Goal: Task Accomplishment & Management: Complete application form

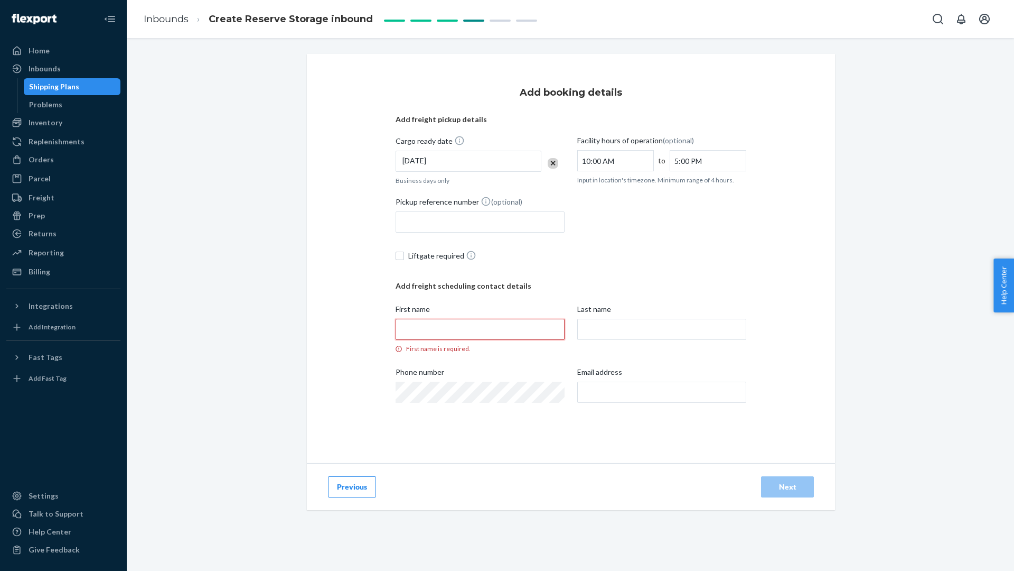
paste input "Cassie"
type input "Cassie"
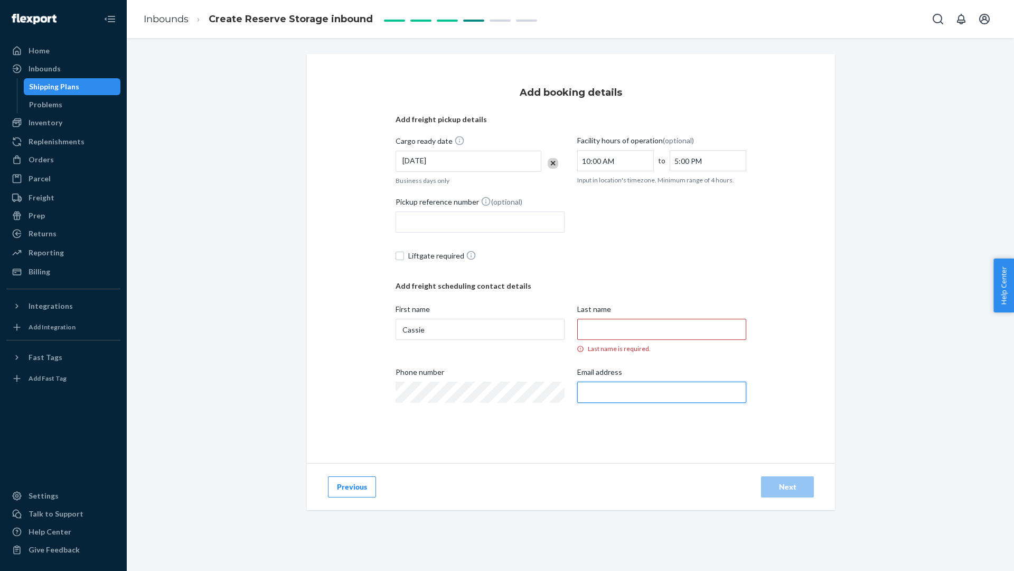
paste input "[EMAIL_ADDRESS][DOMAIN_NAME]"
type input "[EMAIL_ADDRESS][DOMAIN_NAME]"
click at [609, 325] on input "Last name Last name is required." at bounding box center [661, 329] width 169 height 21
type input "Prime Bay Inc."
click at [470, 165] on div "[DATE]" at bounding box center [469, 161] width 146 height 21
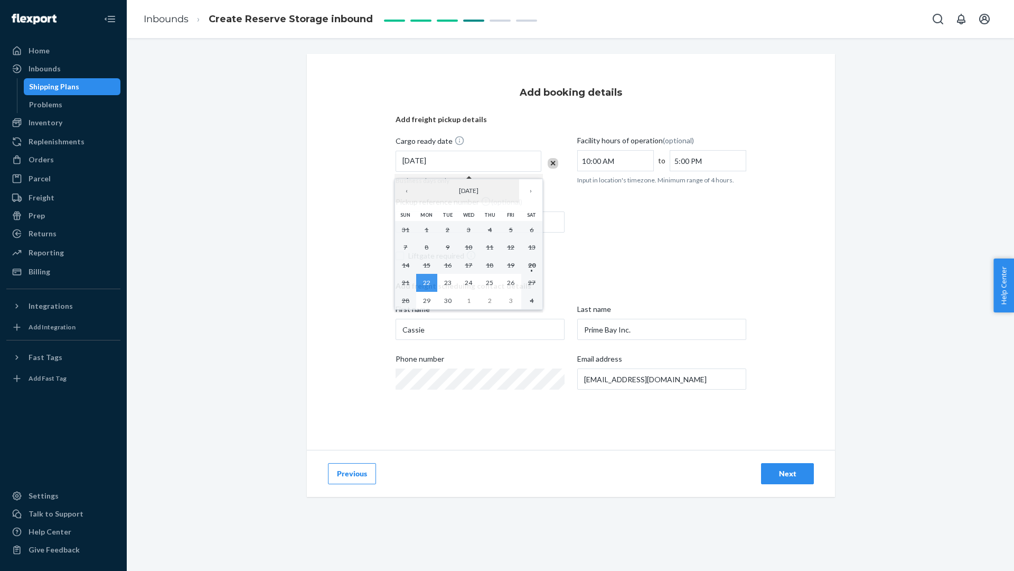
click at [764, 249] on div "Add booking details Add freight pickup details Cargo ready date [DATE] Business…" at bounding box center [571, 252] width 528 height 396
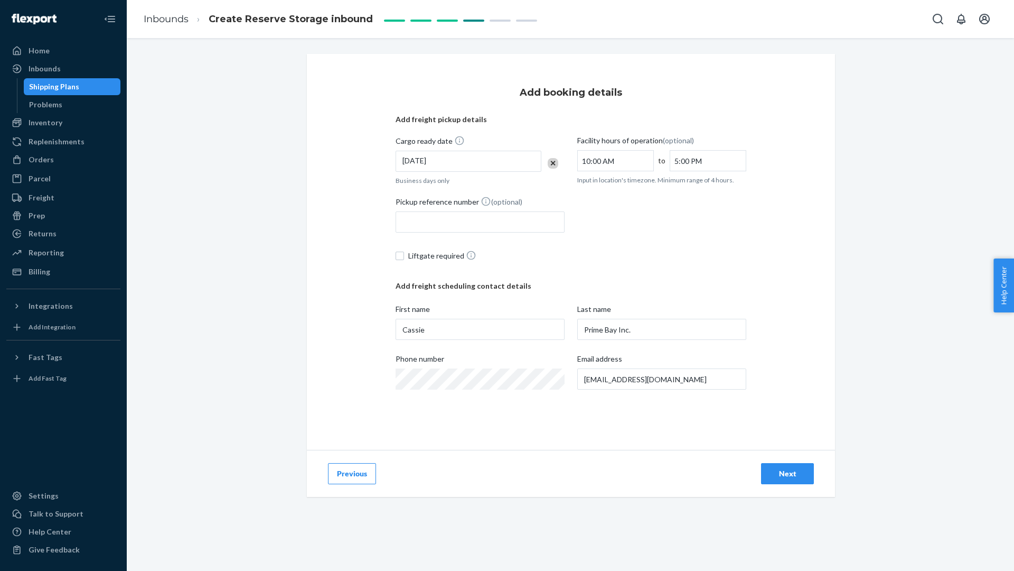
click at [797, 476] on div "Next" at bounding box center [787, 473] width 35 height 11
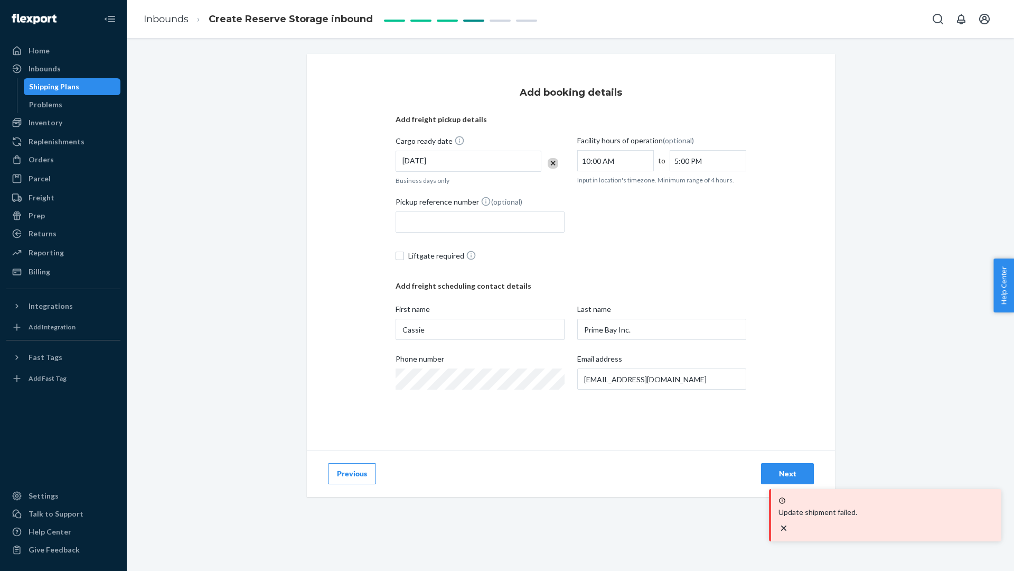
click at [793, 472] on div "Next" at bounding box center [787, 473] width 35 height 11
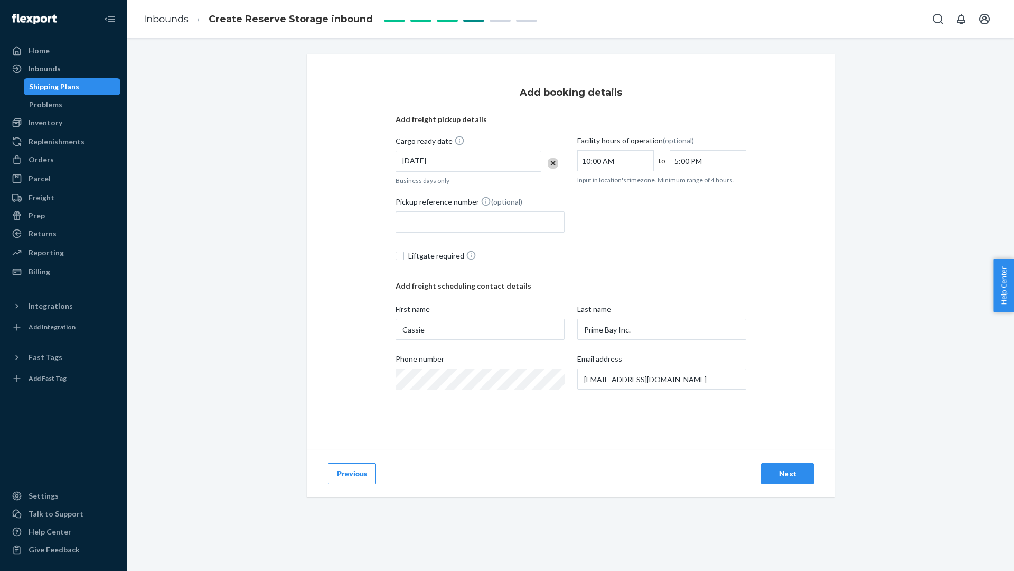
click at [294, 15] on span "Create Reserve Storage inbound" at bounding box center [291, 19] width 164 height 12
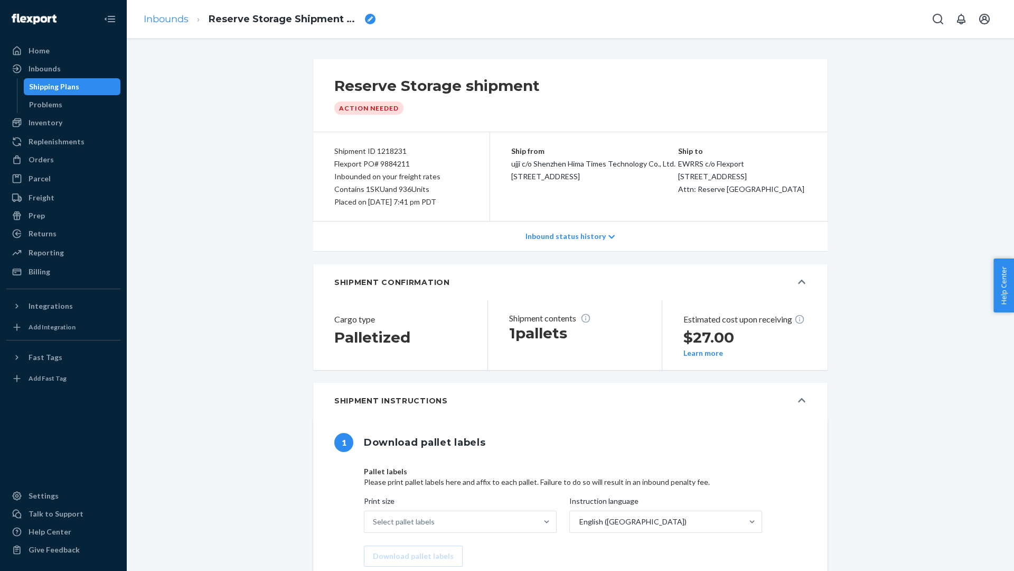
click at [164, 21] on link "Inbounds" at bounding box center [166, 19] width 45 height 12
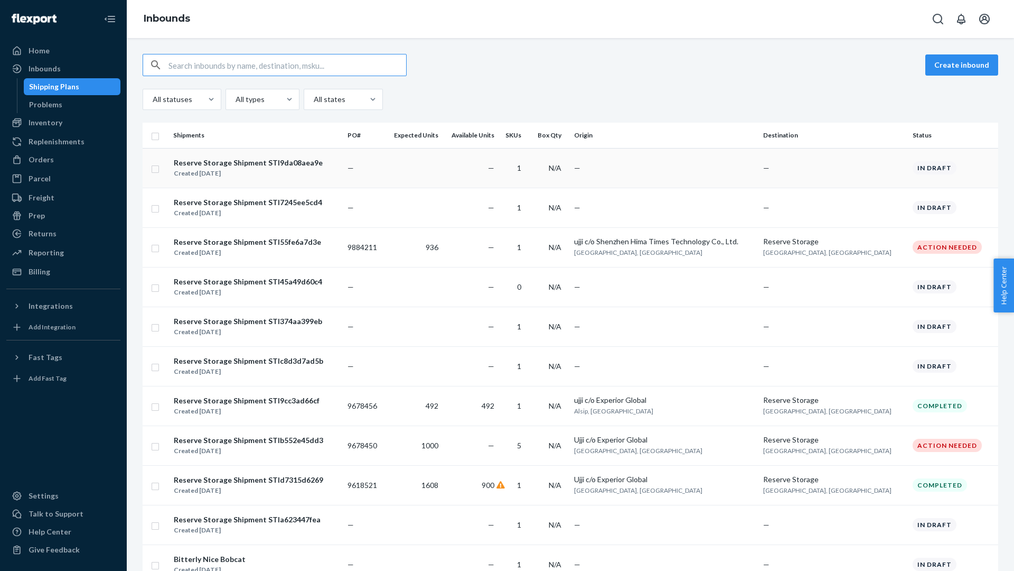
click at [272, 164] on div "Reserve Storage Shipment STI9da08aea9e" at bounding box center [248, 162] width 149 height 11
click at [242, 162] on div "Reserve Storage Shipment STI9da08aea9e" at bounding box center [248, 162] width 149 height 11
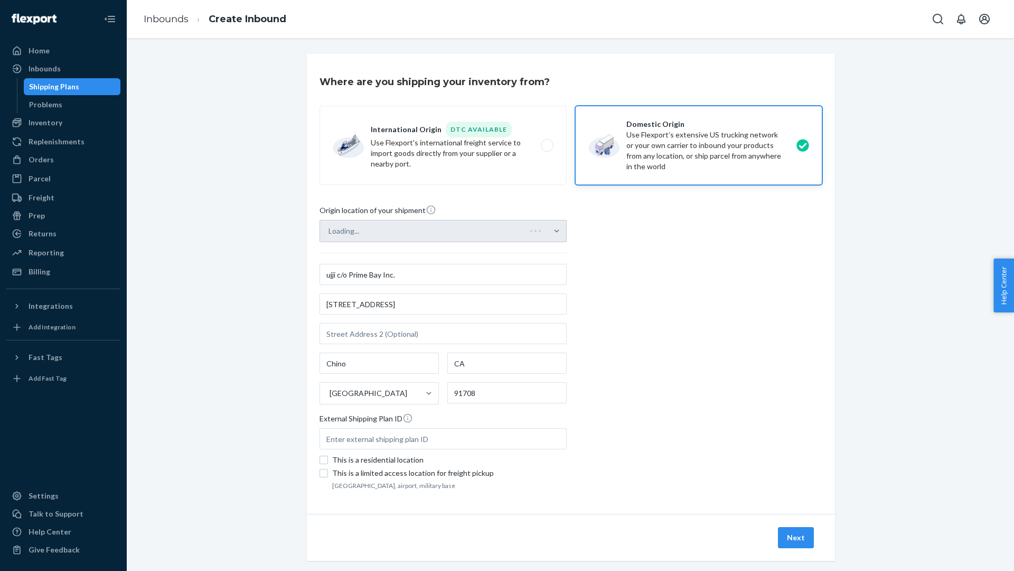
click at [942, 167] on div "Where are you shipping your inventory from? International Origin DTC Available …" at bounding box center [571, 320] width 872 height 532
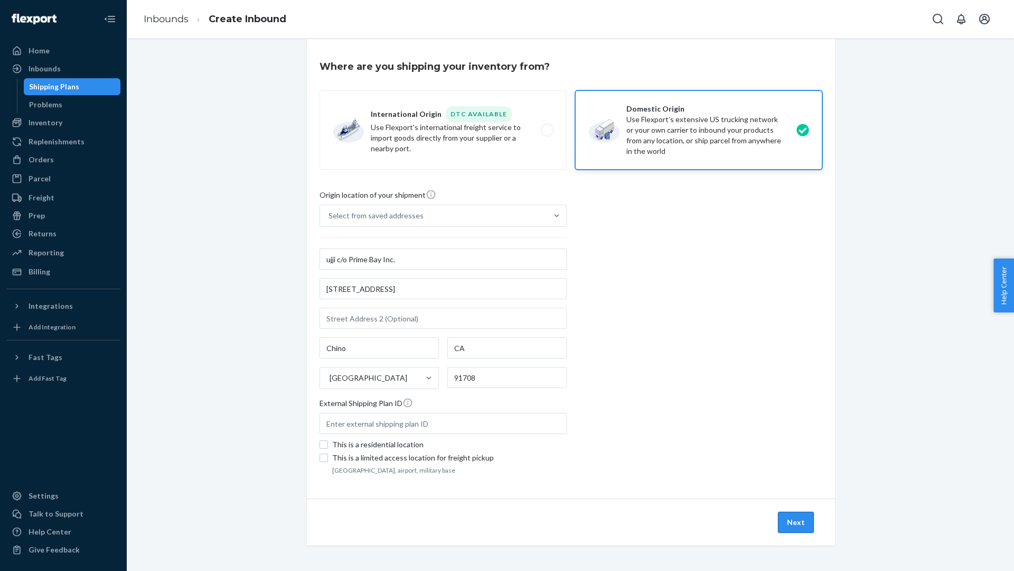
click at [796, 518] on button "Next" at bounding box center [796, 521] width 36 height 21
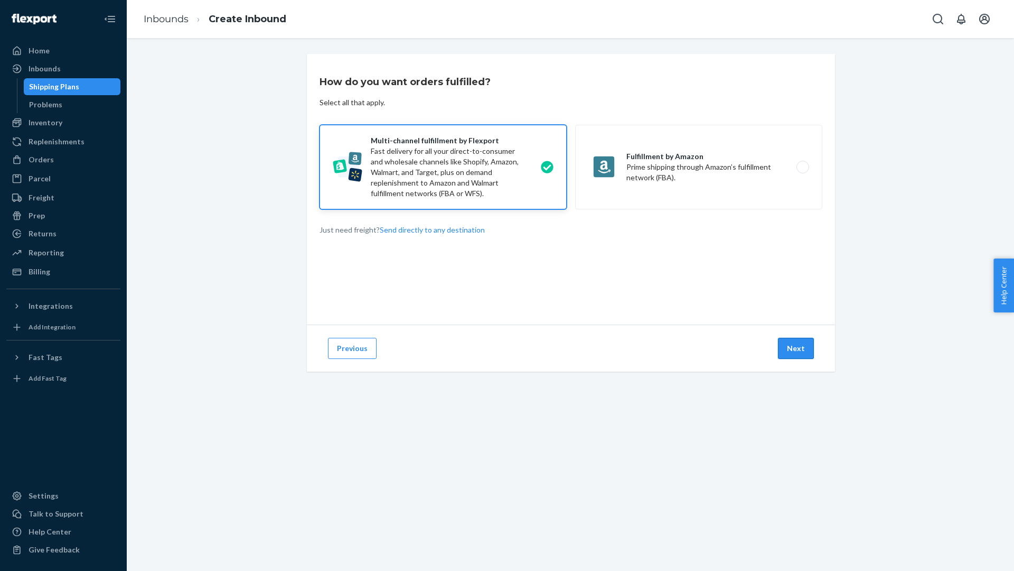
click at [801, 346] on button "Next" at bounding box center [796, 348] width 36 height 21
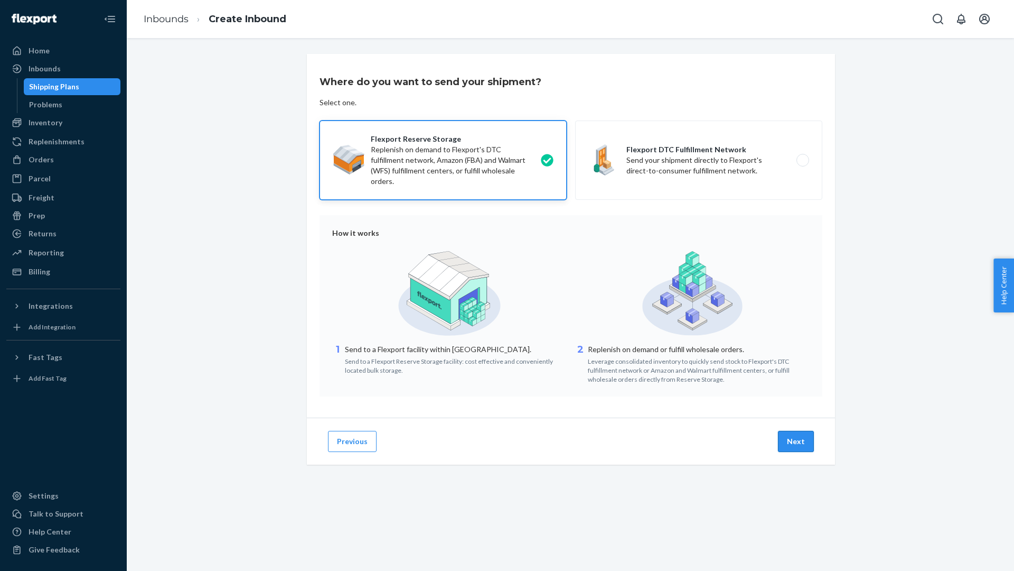
click at [799, 442] on button "Next" at bounding box center [796, 441] width 36 height 21
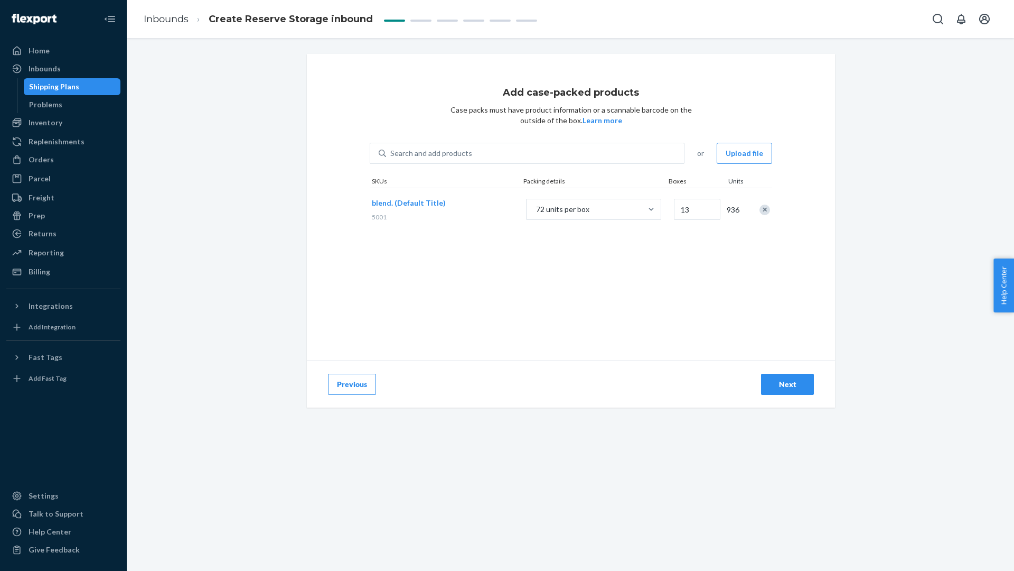
click at [805, 388] on div "Next" at bounding box center [787, 384] width 35 height 11
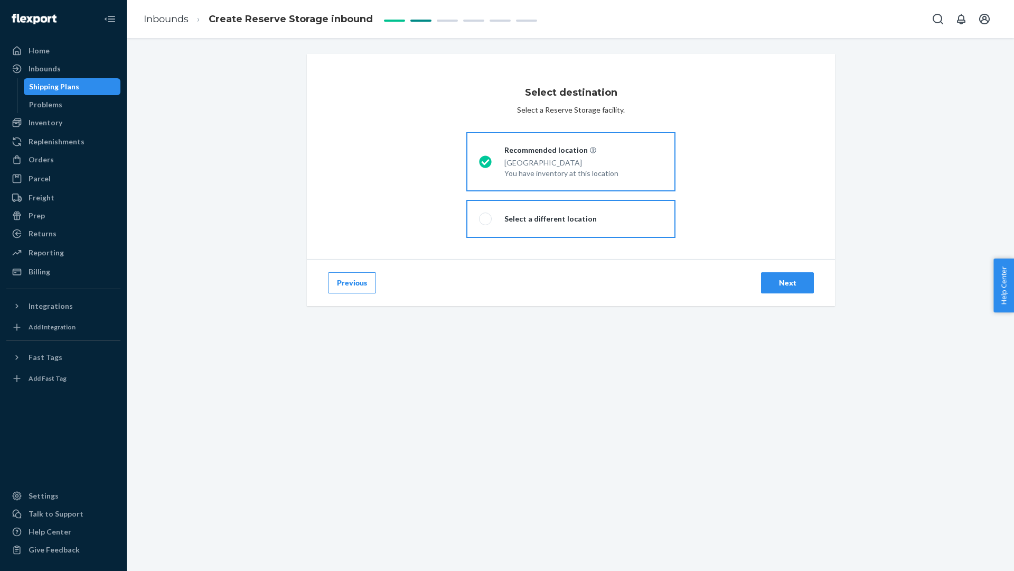
click at [638, 222] on label "Select a different location" at bounding box center [570, 219] width 209 height 38
click at [486, 222] on input "Select a different location" at bounding box center [482, 219] width 7 height 7
radio input "true"
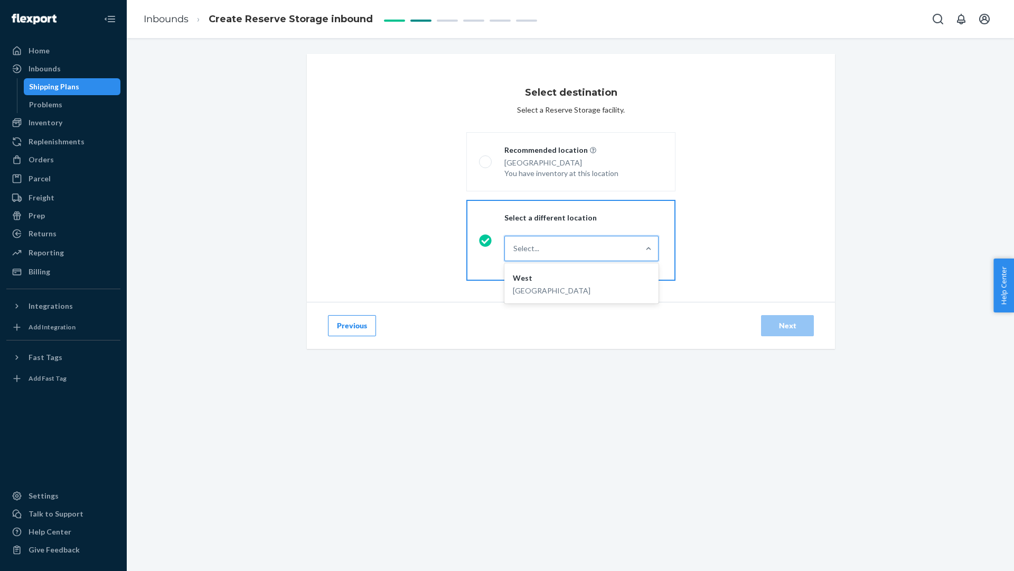
click at [618, 248] on div "Select..." at bounding box center [572, 248] width 134 height 21
click at [515, 248] on input "option West focused, 1 of 1. 1 result available. Use Up and Down to choose opti…" at bounding box center [513, 248] width 1 height 11
click at [772, 218] on div "Select destination Select a Reserve Storage facility. storageDestinationRadioGr…" at bounding box center [571, 178] width 528 height 248
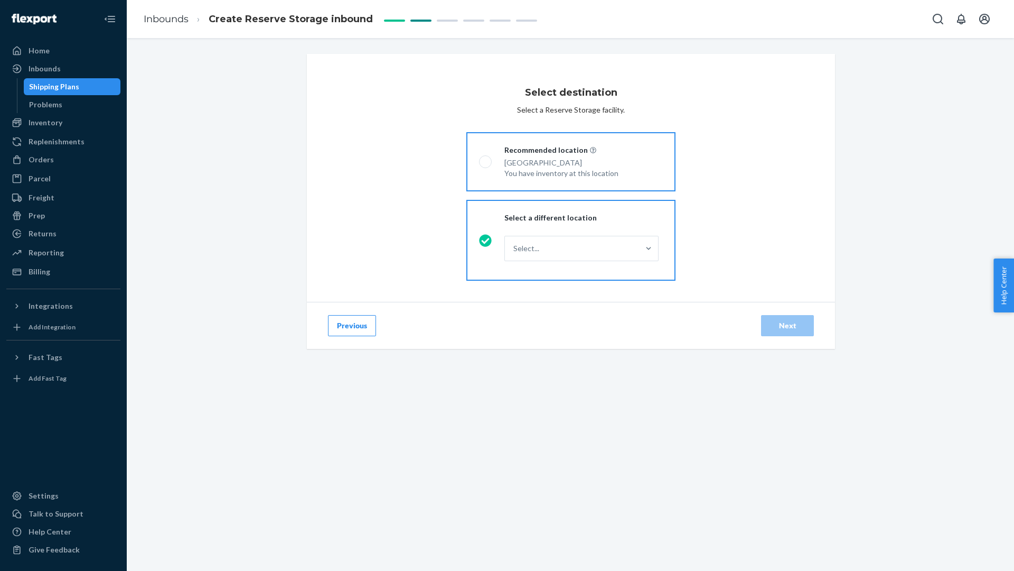
click at [561, 153] on div "Recommended location" at bounding box center [562, 150] width 114 height 11
click at [486, 158] on input "Recommended location Phillipsburg, NJ 08865 You have inventory at this location" at bounding box center [482, 161] width 7 height 7
radio input "true"
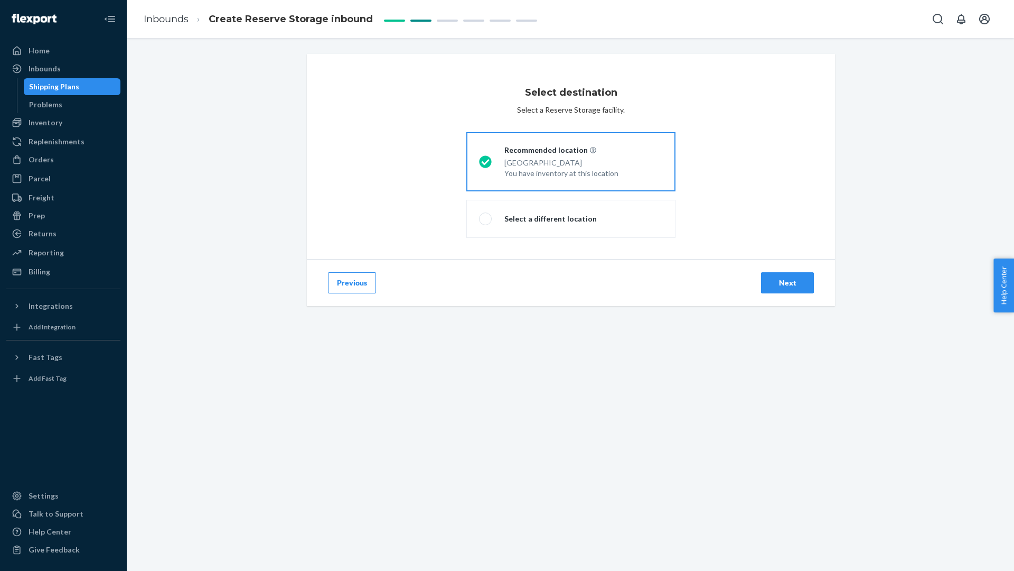
scroll to position [1, 0]
click at [789, 282] on div "Next" at bounding box center [787, 282] width 35 height 11
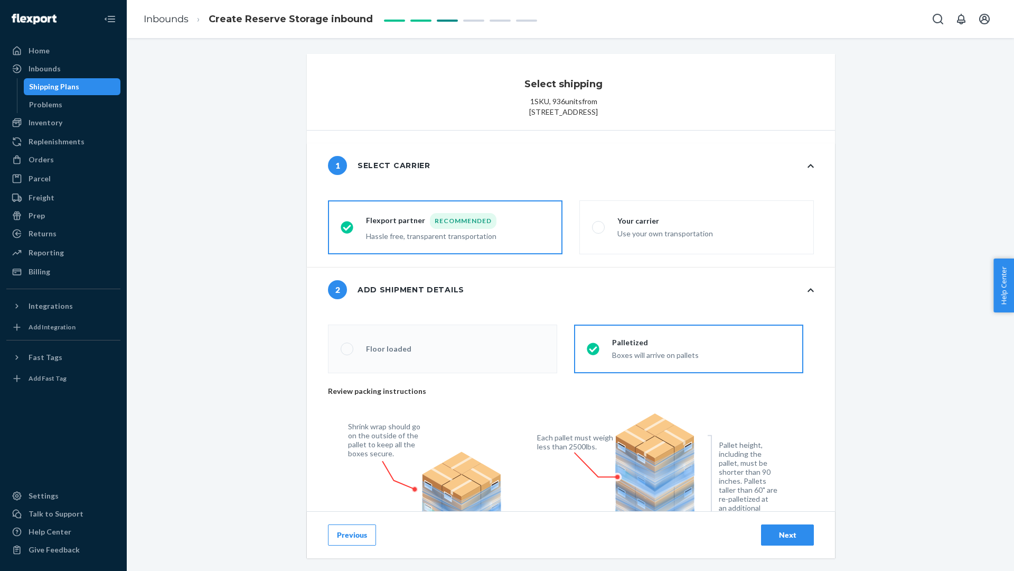
radio input "false"
click at [361, 527] on button "Previous" at bounding box center [352, 534] width 48 height 21
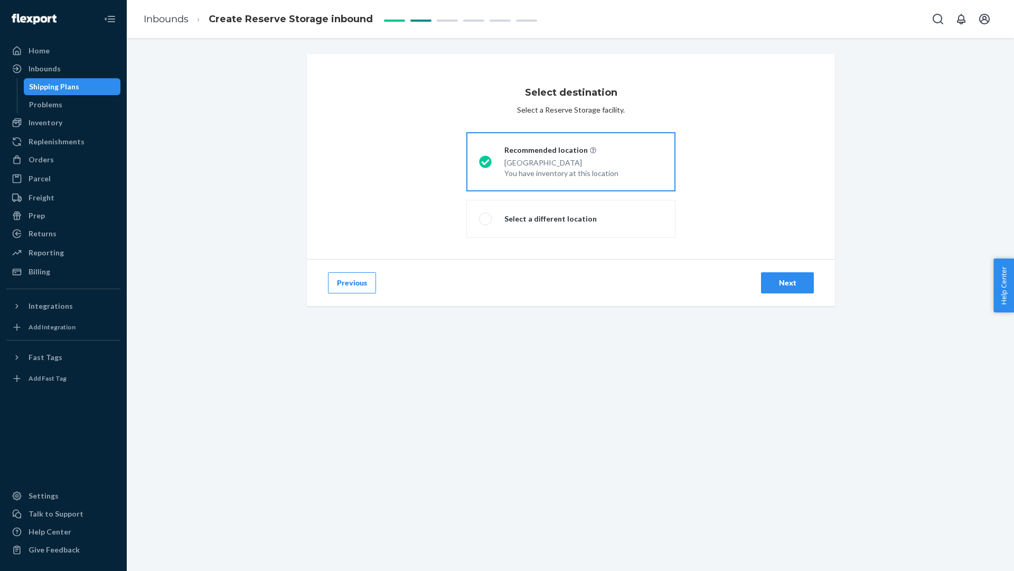
click at [612, 141] on label "Recommended location Phillipsburg, NJ 08865 You have inventory at this location" at bounding box center [570, 161] width 209 height 59
click at [486, 158] on input "Recommended location Phillipsburg, NJ 08865 You have inventory at this location" at bounding box center [482, 161] width 7 height 7
click at [792, 289] on button "Next" at bounding box center [787, 282] width 53 height 21
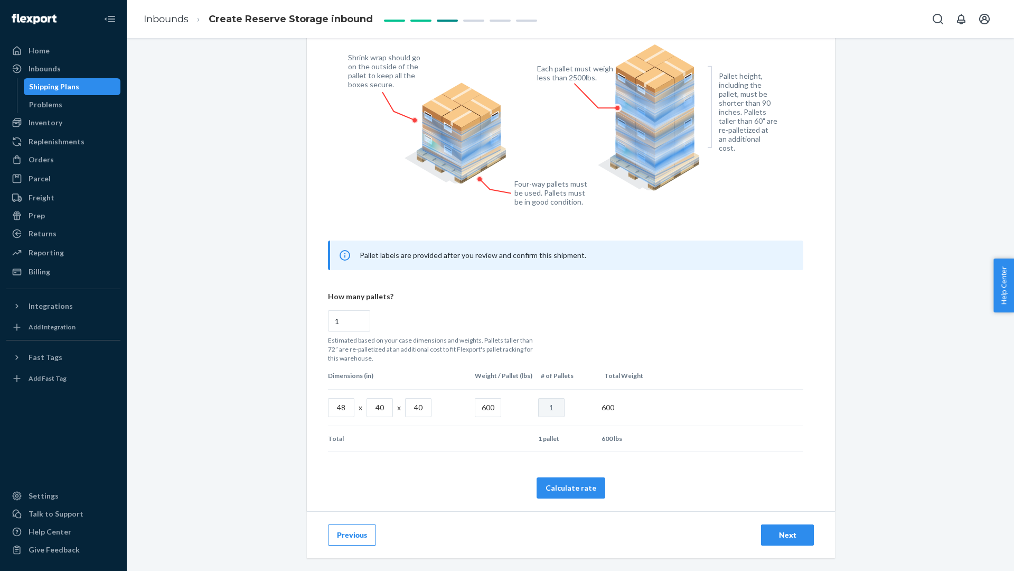
scroll to position [1, 0]
drag, startPoint x: 792, startPoint y: 534, endPoint x: 760, endPoint y: 375, distance: 162.2
click at [760, 374] on div "Select shipping 1 SKU , 936 units from 15702 Cypress Ave Chino, CA 91708 1 Sele…" at bounding box center [571, 127] width 528 height 885
click at [584, 491] on button "Calculate rate" at bounding box center [571, 487] width 69 height 21
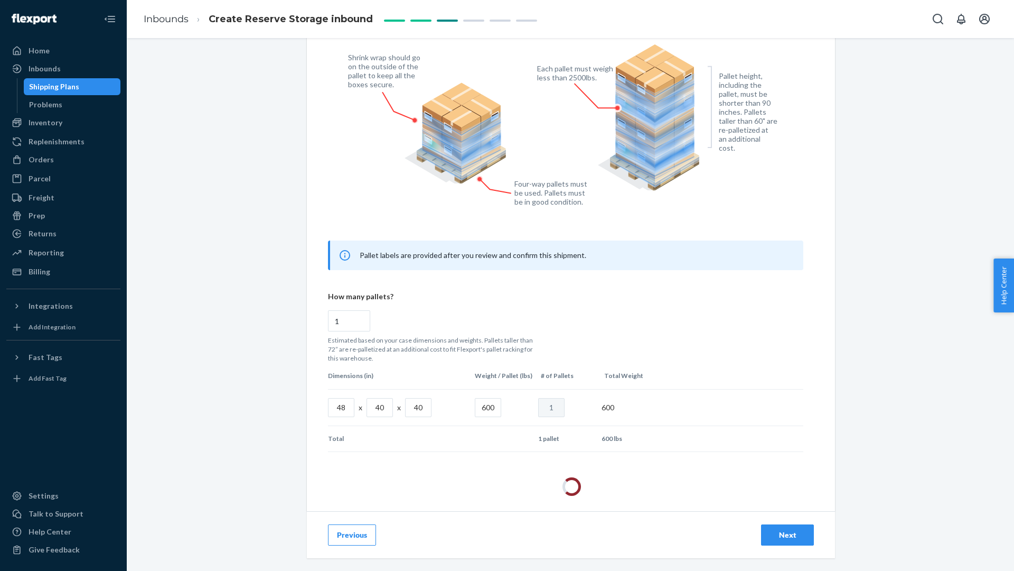
radio input "false"
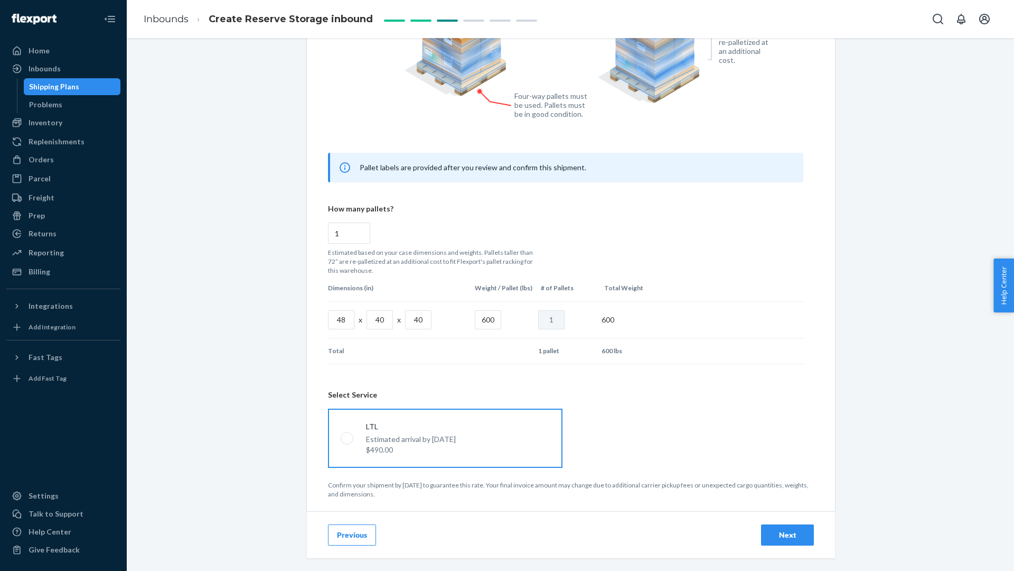
click at [462, 431] on label "LTL Estimated arrival by Oct 4 $490.00" at bounding box center [445, 437] width 235 height 59
click at [348, 434] on input "LTL Estimated arrival by Oct 4 $490.00" at bounding box center [344, 437] width 7 height 7
radio input "true"
radio input "false"
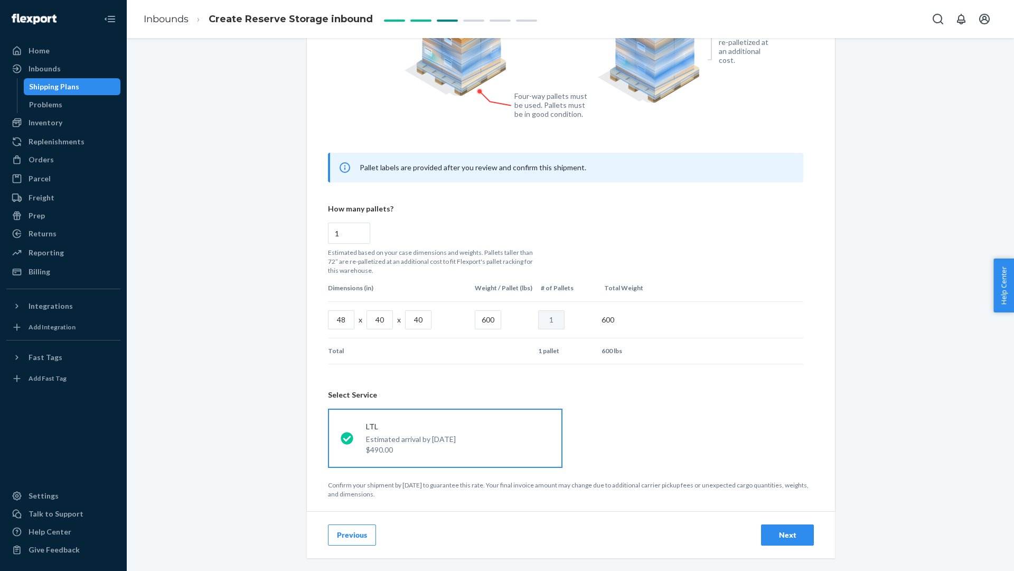
click at [773, 533] on div "Next" at bounding box center [787, 534] width 35 height 11
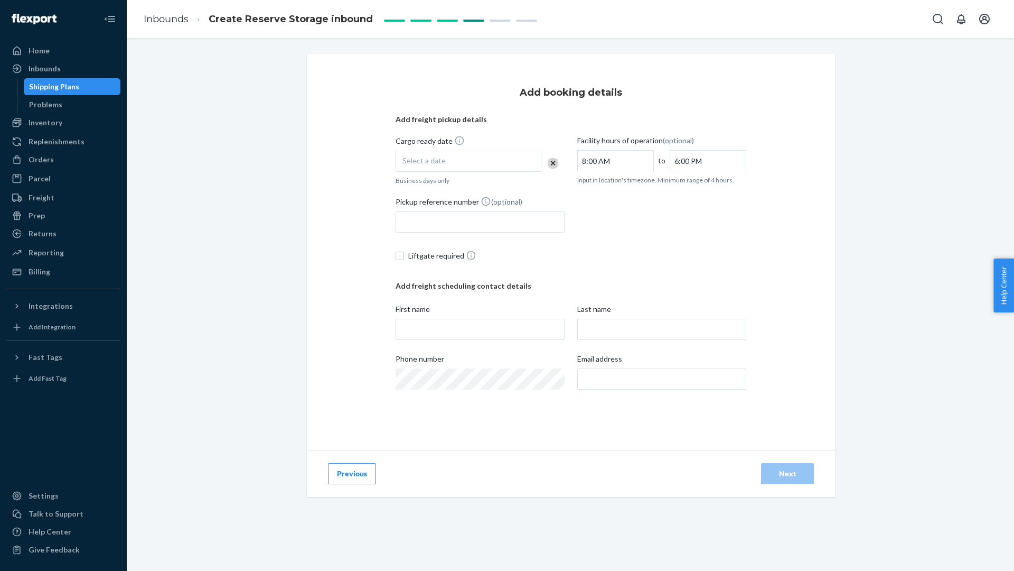
click at [436, 153] on div "Select a date" at bounding box center [469, 161] width 146 height 21
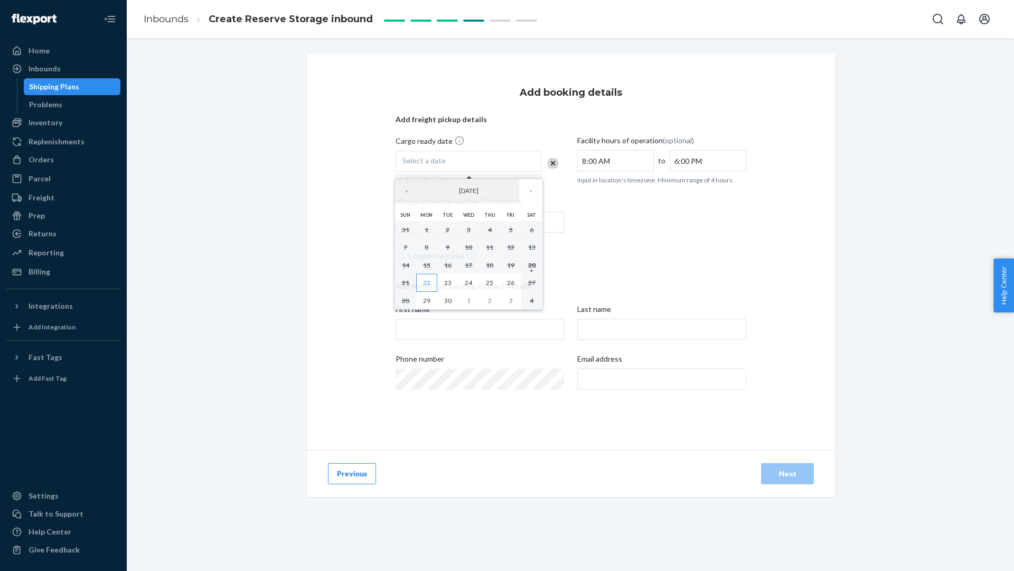
click at [422, 279] on button "22" at bounding box center [426, 283] width 21 height 18
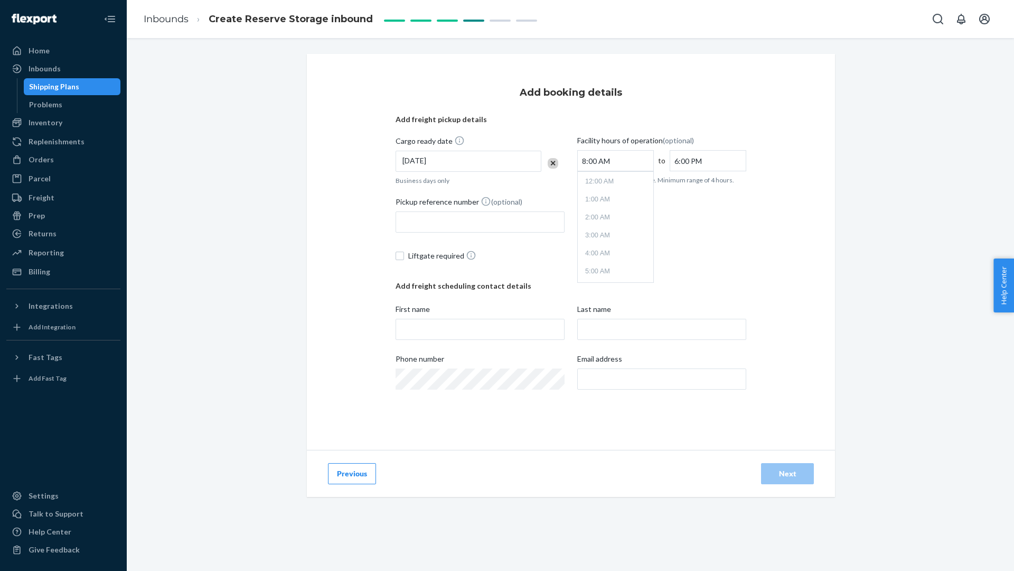
scroll to position [98, 0]
click at [615, 254] on ul "12:00 AM 1:00 AM 2:00 AM 3:00 AM 4:00 AM 5:00 AM 6:00 AM 7:00 AM 8:00 AM 9:00 A…" at bounding box center [616, 227] width 76 height 110
click at [614, 258] on li "10:00 AM" at bounding box center [615, 263] width 71 height 16
type input "10:00 AM"
click at [700, 162] on input "6:00 PM" at bounding box center [708, 160] width 77 height 21
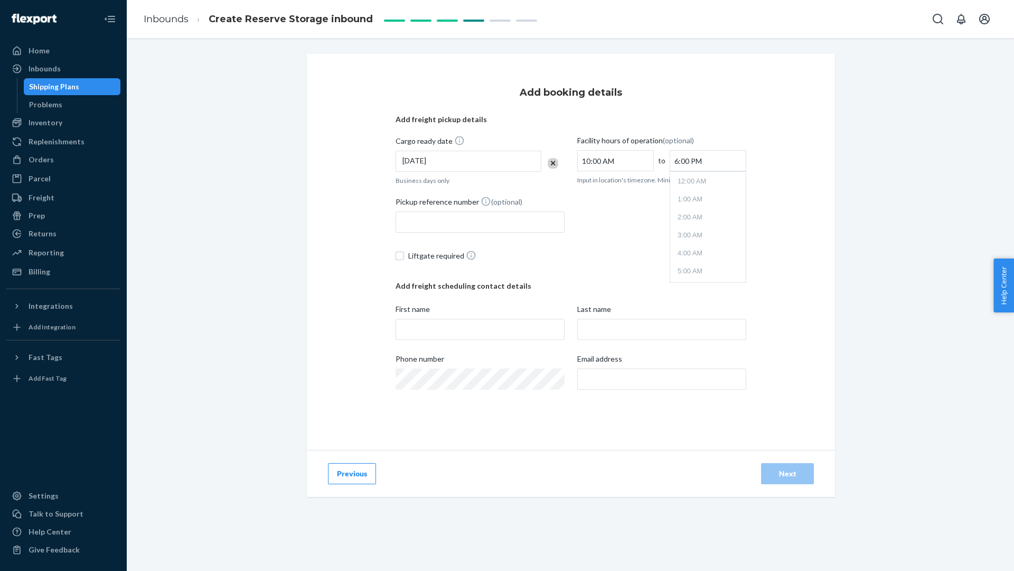
scroll to position [278, 0]
click at [696, 209] on li "5:00 PM" at bounding box center [708, 209] width 71 height 16
type input "5:00 PM"
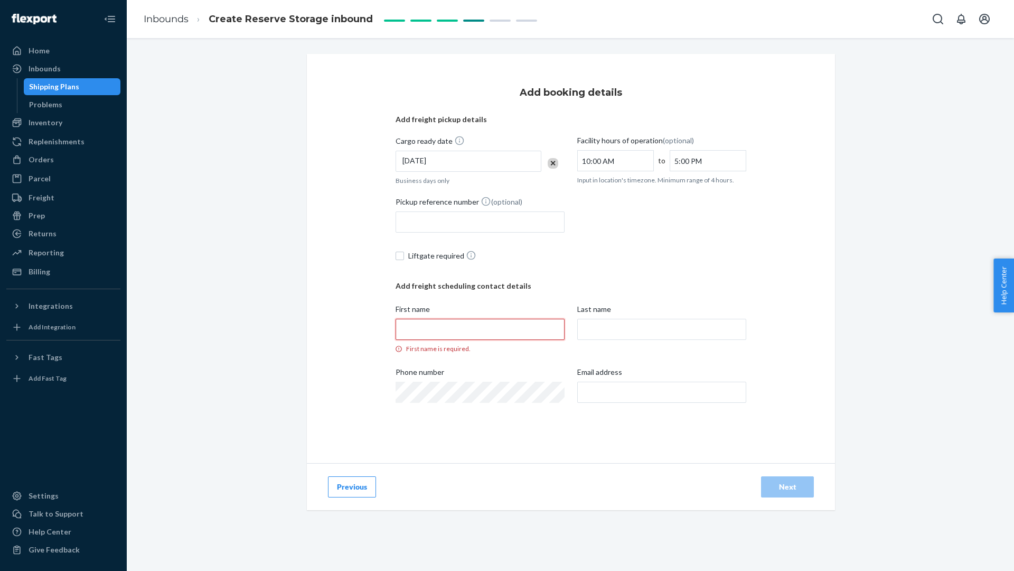
paste input "Cassie"
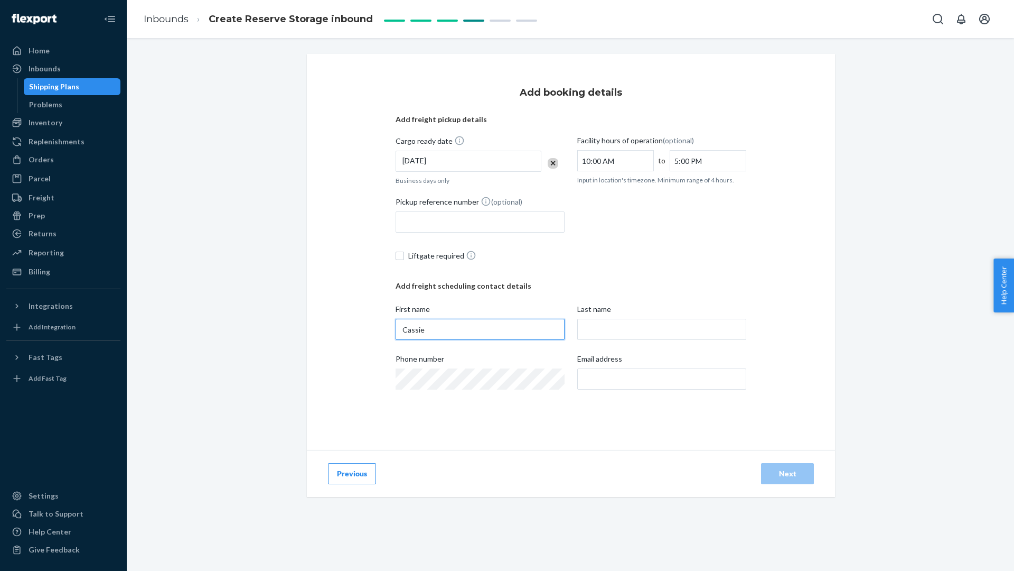
type input "Cassie"
paste input "PRIME BAY INC"
type input "PRIME BAY INC"
paste input "[EMAIL_ADDRESS][DOMAIN_NAME]"
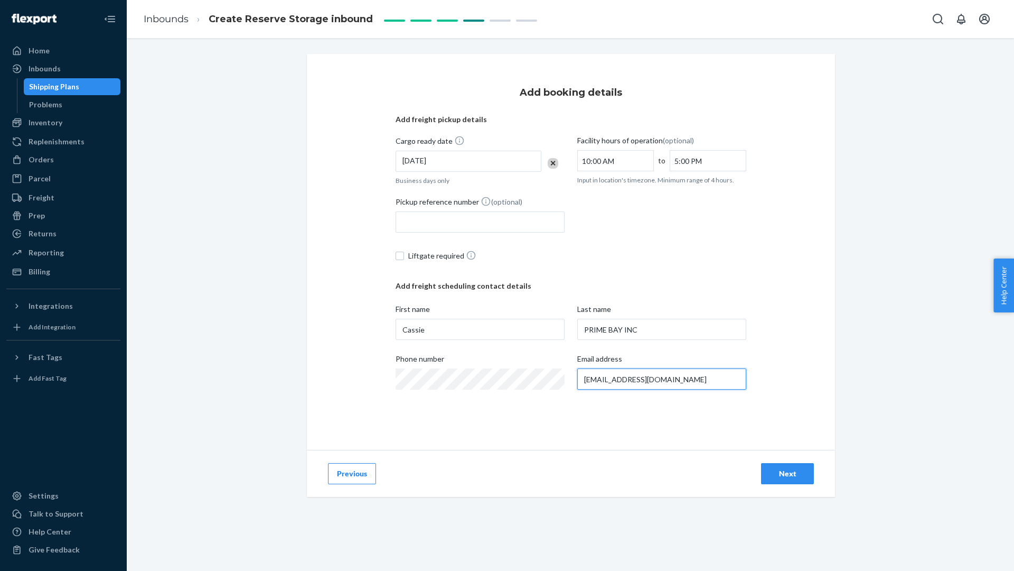
type input "[EMAIL_ADDRESS][DOMAIN_NAME]"
click at [792, 477] on div "Next" at bounding box center [787, 473] width 35 height 11
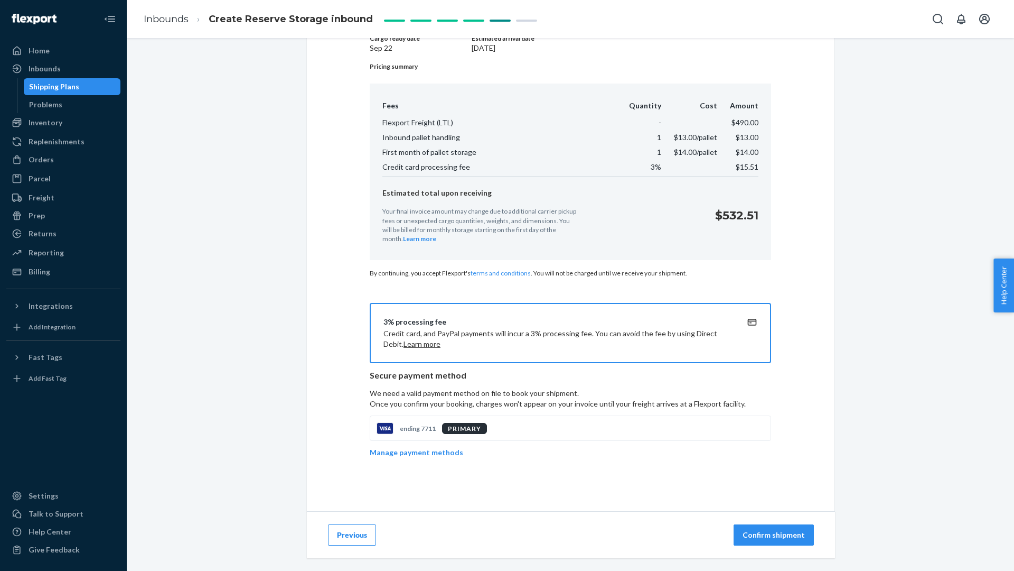
scroll to position [167, 0]
click at [445, 427] on div "PRIMARY" at bounding box center [464, 428] width 45 height 11
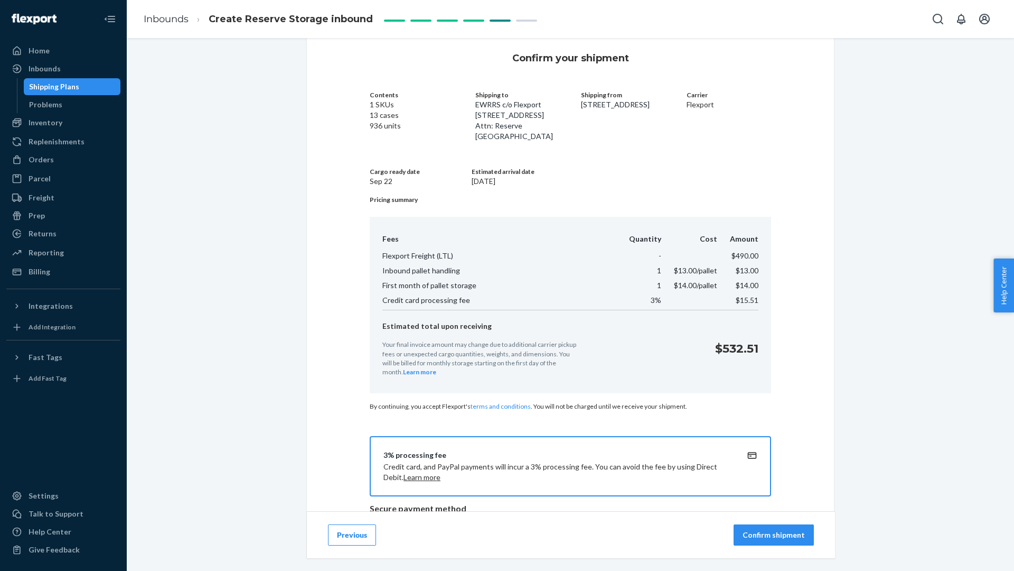
click at [798, 538] on p "Confirm shipment" at bounding box center [774, 534] width 62 height 11
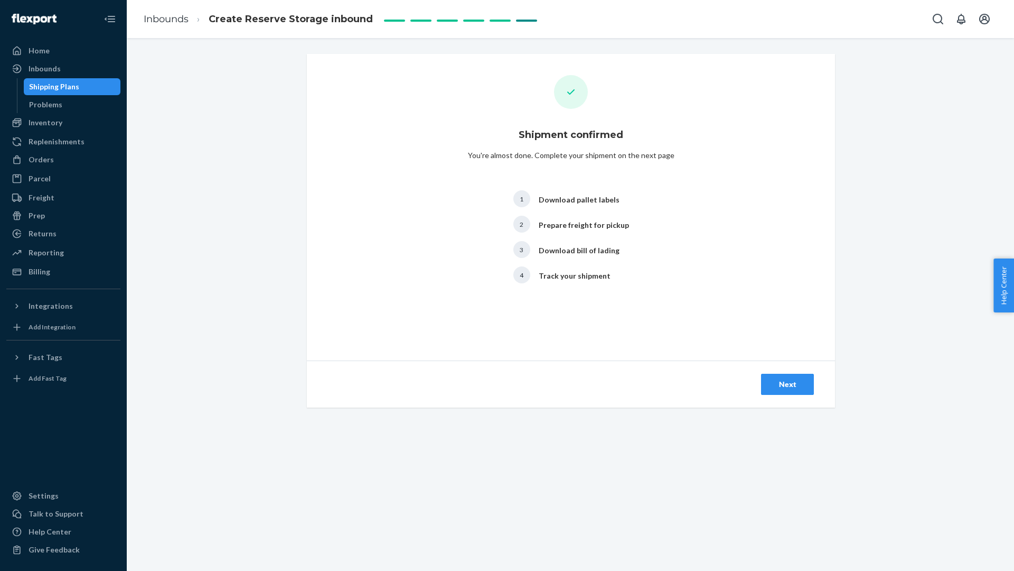
click at [799, 383] on div "Next" at bounding box center [787, 384] width 35 height 11
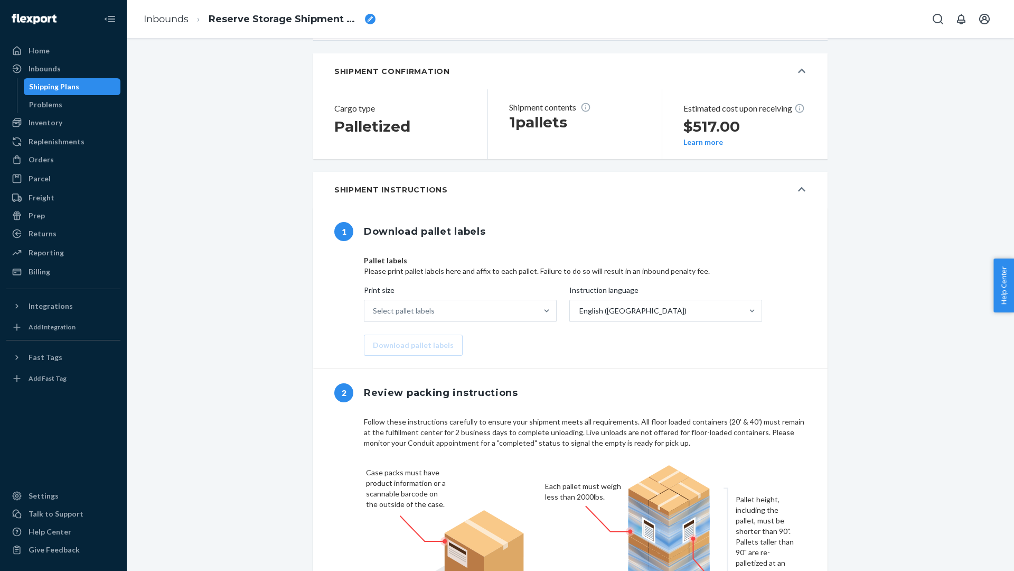
scroll to position [216, 0]
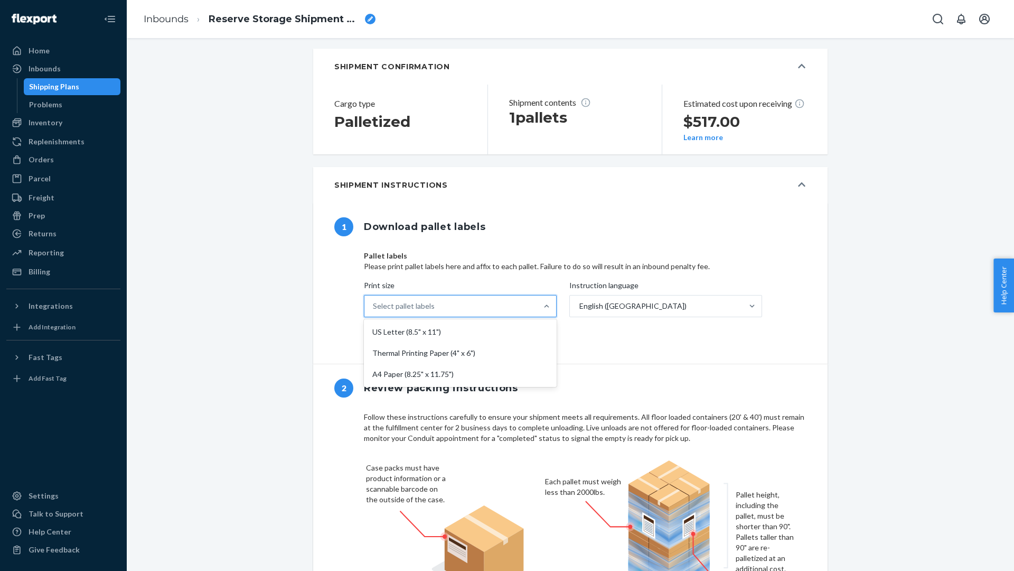
click at [509, 316] on div "Select pallet labels" at bounding box center [451, 305] width 173 height 21
click at [374, 311] on input "Print size option US Letter (8.5" x 11") focused, 1 of 3. 3 results available. …" at bounding box center [373, 306] width 1 height 11
click at [488, 342] on div "US Letter (8.5" x 11")" at bounding box center [460, 331] width 189 height 21
click at [374, 311] on input "Print size option US Letter (8.5" x 11") focused, 1 of 3. 3 results available. …" at bounding box center [373, 306] width 1 height 11
click at [447, 351] on button "Download pallet labels" at bounding box center [413, 340] width 99 height 21
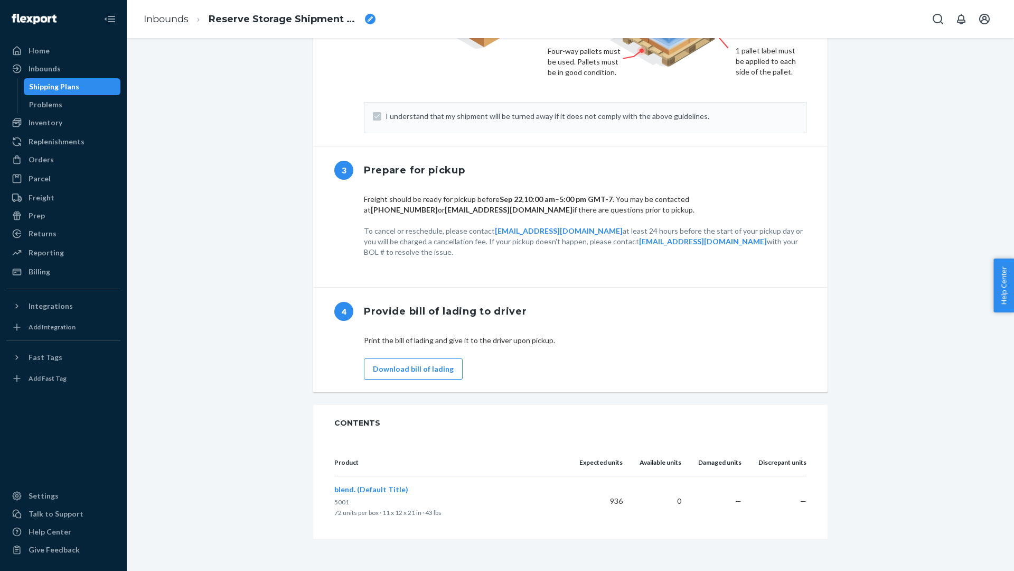
scroll to position [761, 0]
click at [425, 372] on button "Download bill of lading" at bounding box center [413, 369] width 99 height 21
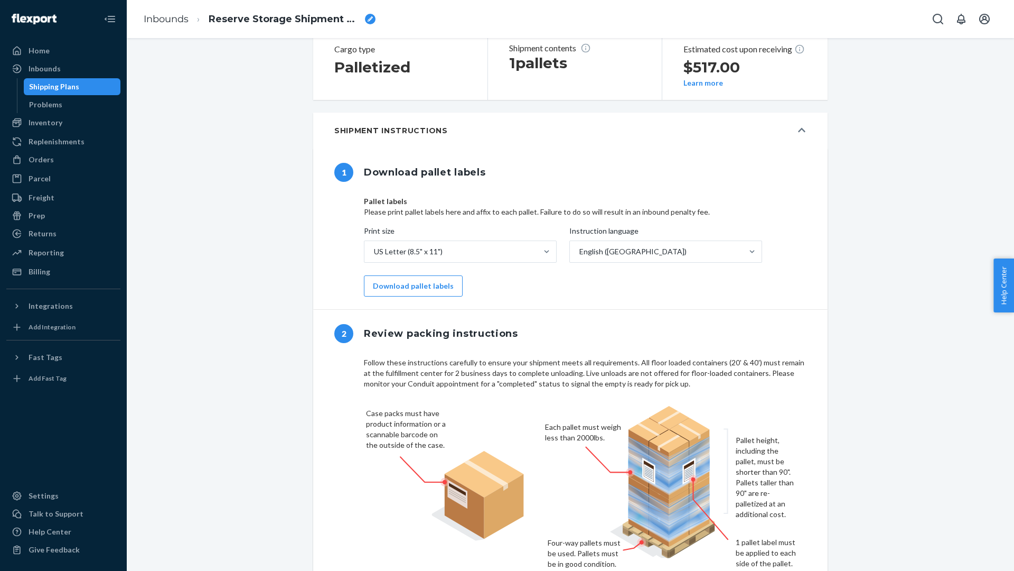
scroll to position [503, 0]
